Goal: Information Seeking & Learning: Learn about a topic

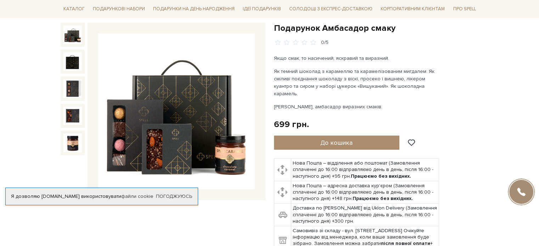
scroll to position [71, 0]
click at [71, 35] on img at bounding box center [72, 35] width 18 height 18
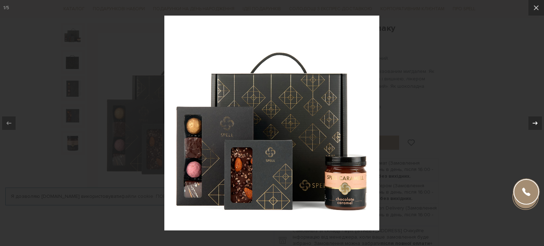
click at [537, 121] on icon at bounding box center [535, 123] width 9 height 9
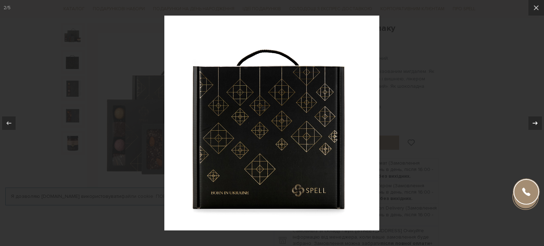
click at [537, 121] on icon at bounding box center [535, 123] width 9 height 9
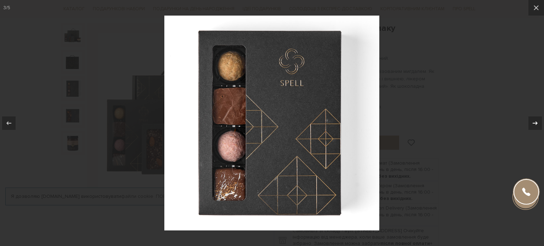
click at [537, 121] on icon at bounding box center [535, 123] width 9 height 9
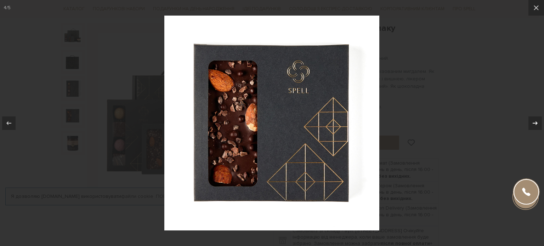
click at [537, 121] on icon at bounding box center [535, 123] width 9 height 9
